Goal: Information Seeking & Learning: Learn about a topic

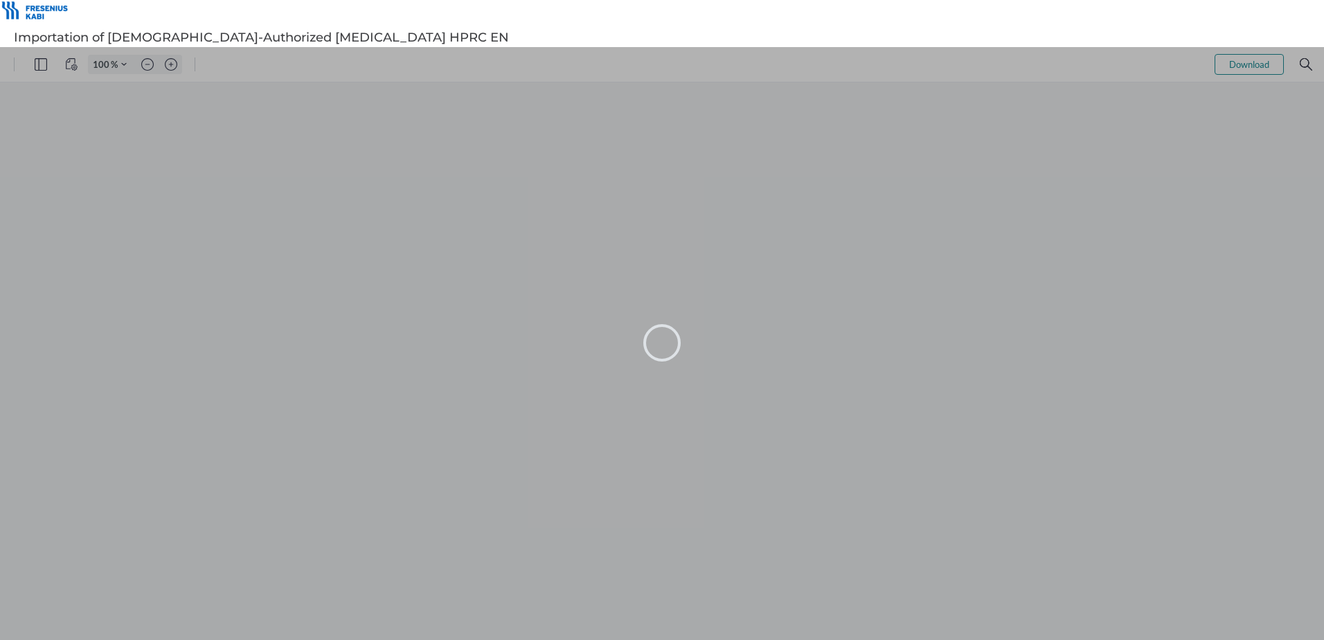
type input "101"
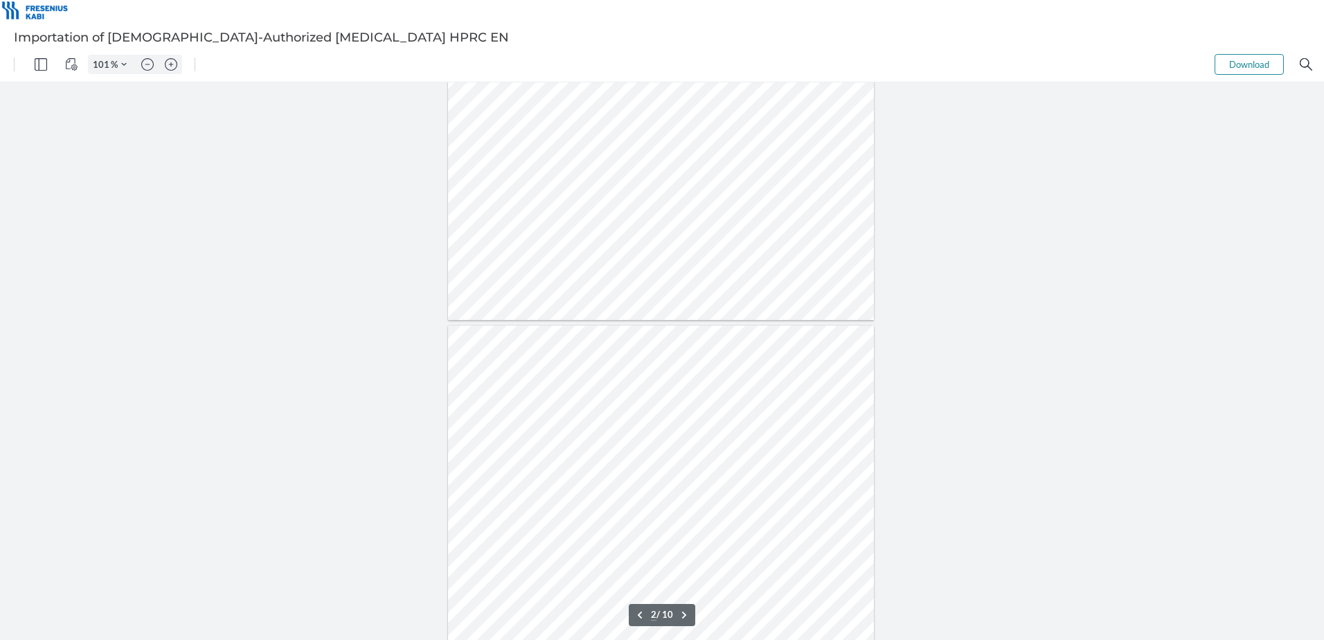
scroll to position [485, 0]
type input "4"
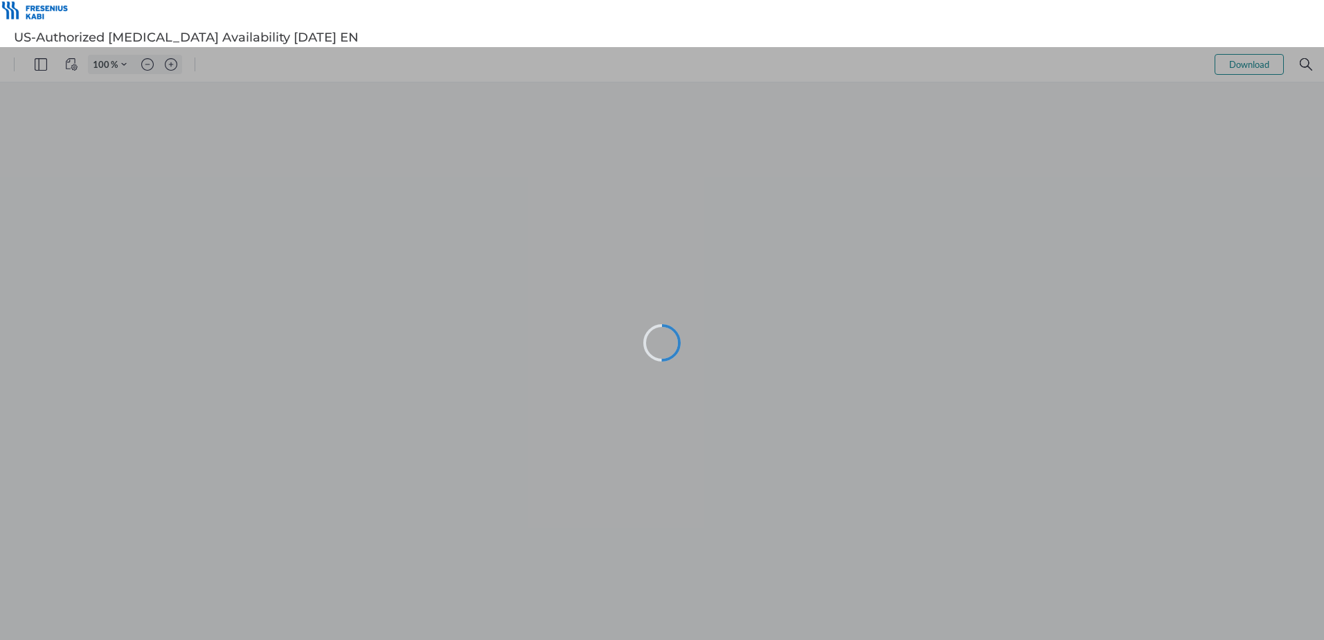
type input "101"
